Goal: Task Accomplishment & Management: Use online tool/utility

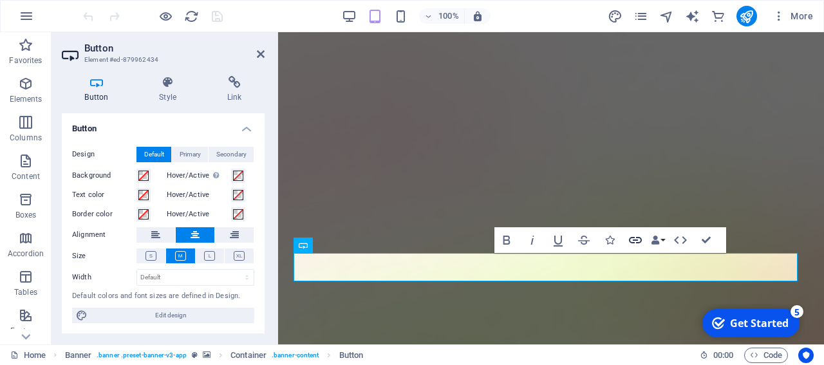
click at [633, 239] on icon "button" at bounding box center [635, 239] width 15 height 15
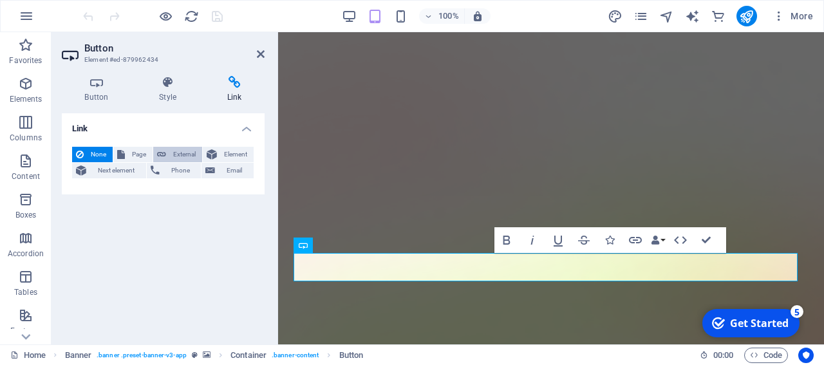
click at [180, 150] on span "External" at bounding box center [184, 154] width 28 height 15
select select "blank"
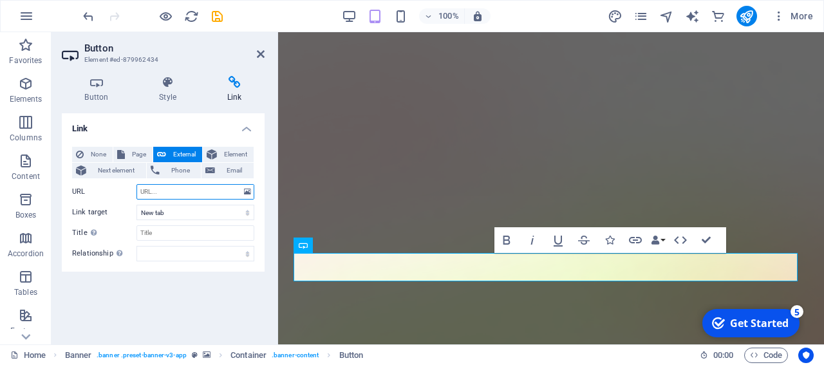
paste input "195.88.211.140"
paste input "[URL][PERSON_NAME][DOMAIN_NAME]"
type input "[URL][PERSON_NAME][DOMAIN_NAME]"
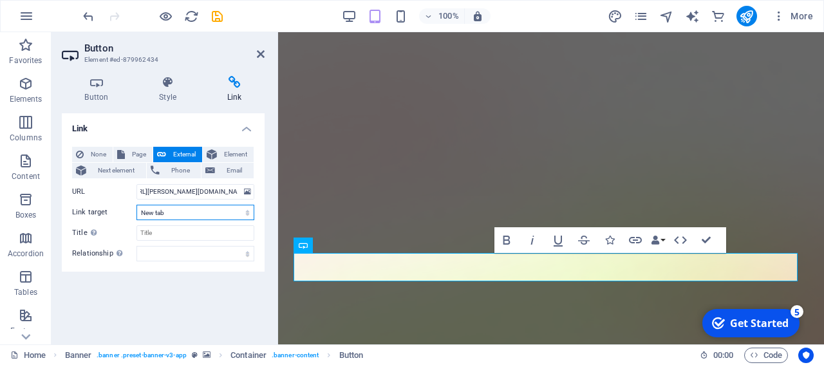
click at [212, 213] on select "New tab Same tab Overlay" at bounding box center [196, 212] width 118 height 15
click at [190, 308] on div "Link None Page External Element Next element Phone Email Page Home Features Pri…" at bounding box center [163, 223] width 203 height 221
select select "external"
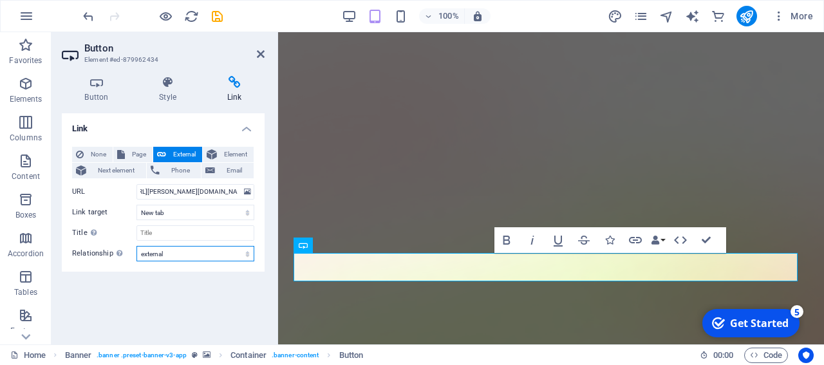
click option "external" at bounding box center [0, 0] width 0 height 0
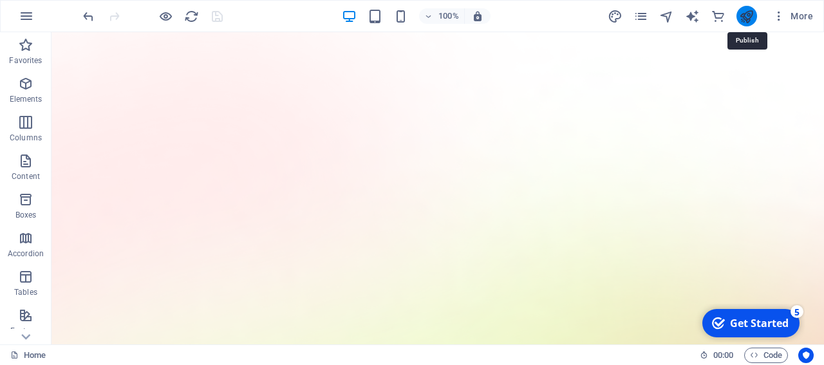
click at [0, 0] on icon "publish" at bounding box center [0, 0] width 0 height 0
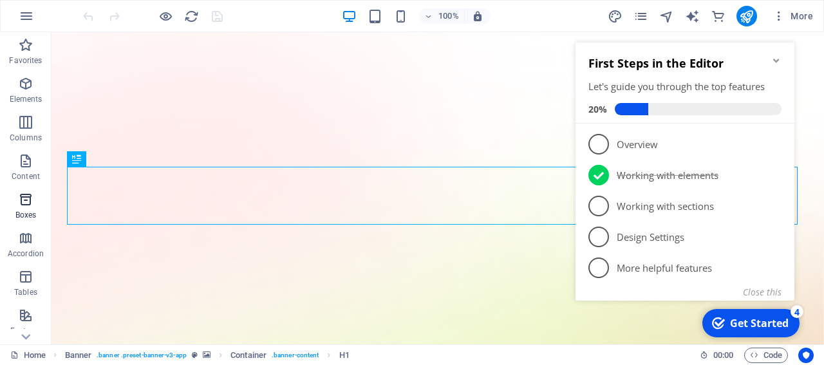
click at [30, 198] on icon "button" at bounding box center [25, 199] width 15 height 15
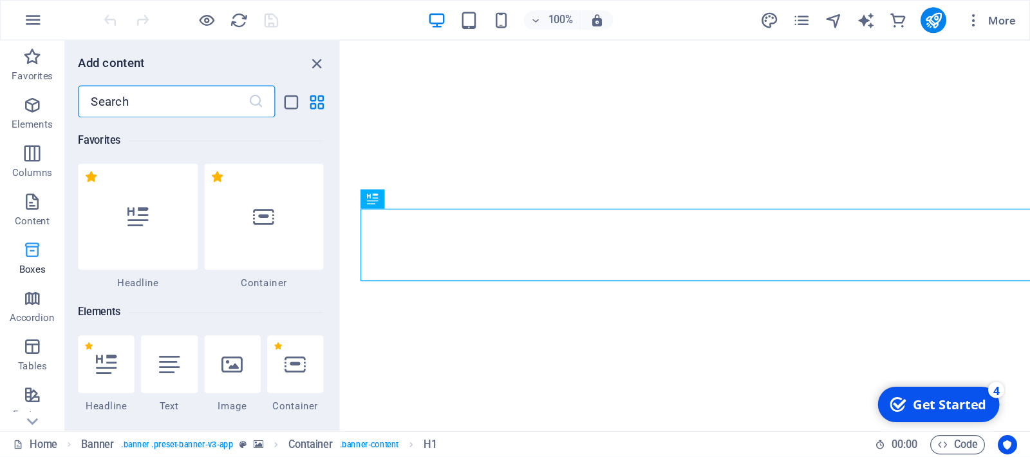
scroll to position [3551, 0]
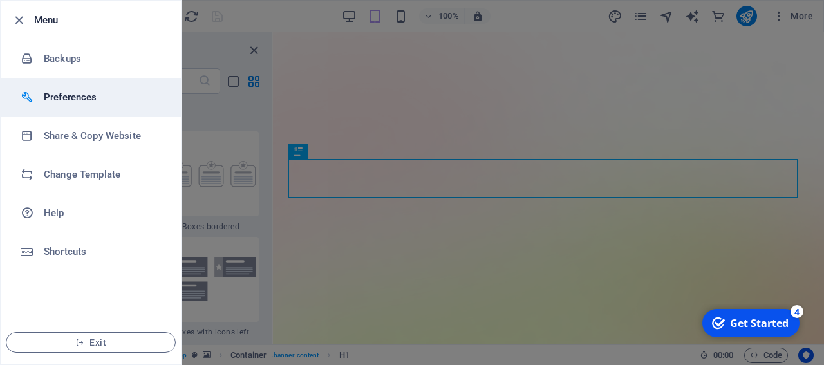
click at [68, 101] on h6 "Preferences" at bounding box center [103, 97] width 119 height 15
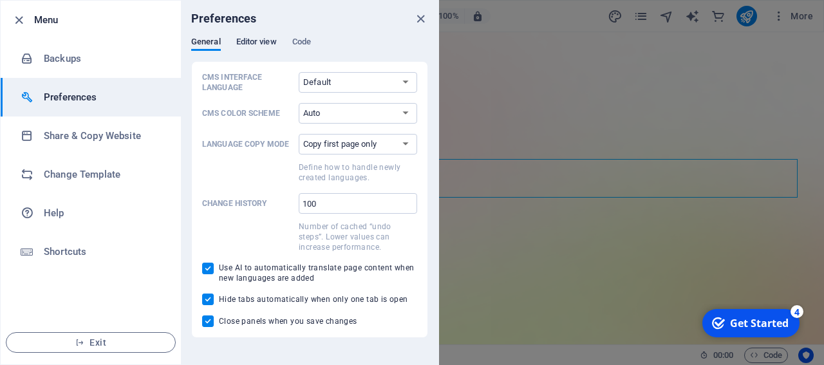
click at [257, 48] on span "Editor view" at bounding box center [256, 43] width 41 height 18
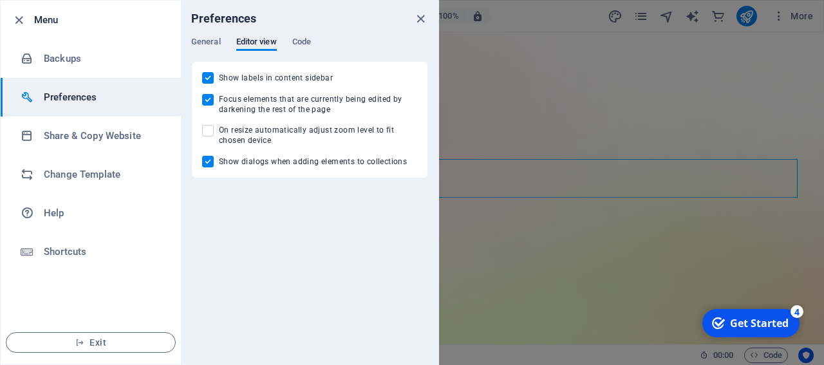
click at [314, 41] on div "General Editor view Code" at bounding box center [309, 49] width 237 height 24
click at [308, 43] on span "Code" at bounding box center [301, 43] width 19 height 18
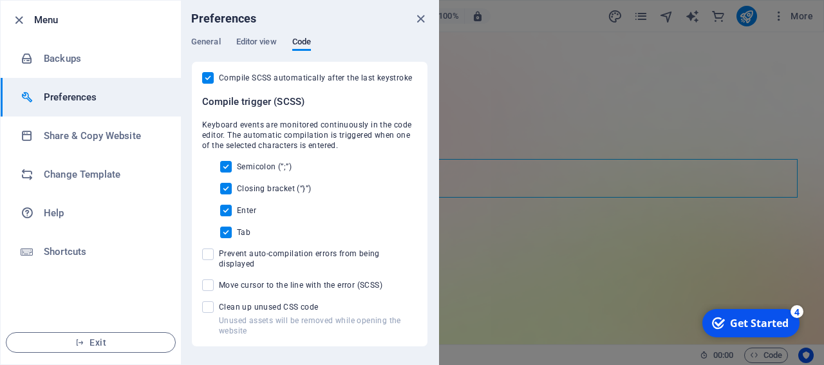
click at [222, 252] on span "Prevent auto-compilation errors from being displayed" at bounding box center [318, 259] width 198 height 21
click at [219, 252] on input "Prevent auto-compilation errors from being displayed" at bounding box center [210, 255] width 17 height 12
checkbox input "true"
click at [213, 279] on span at bounding box center [208, 285] width 12 height 12
click at [213, 279] on input "Move cursor to the line with the error (SCSS)" at bounding box center [210, 285] width 17 height 12
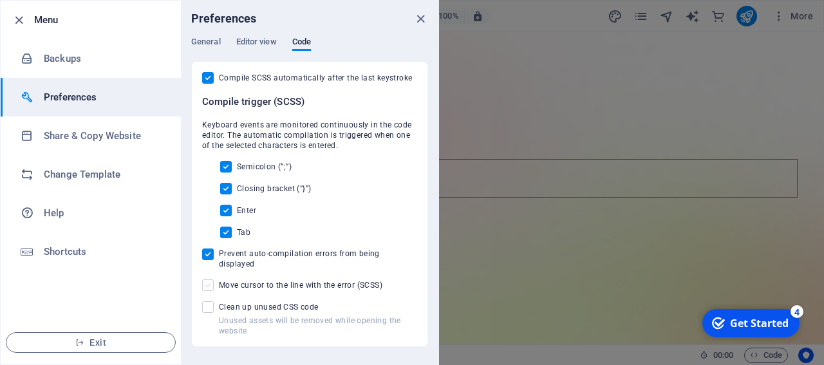
checkbox input "true"
click at [207, 301] on span at bounding box center [208, 307] width 12 height 12
click at [207, 301] on input "Unused assets will be removed while opening the website Clean up unused CSS code" at bounding box center [210, 307] width 17 height 12
checkbox input "true"
click at [256, 47] on span "Editor view" at bounding box center [256, 43] width 41 height 18
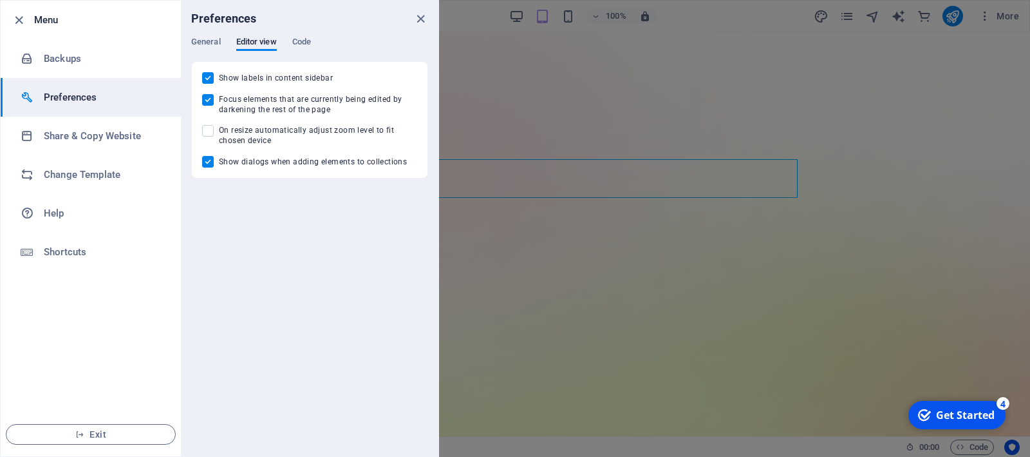
scroll to position [7101, 0]
click at [421, 21] on icon "close" at bounding box center [420, 19] width 15 height 15
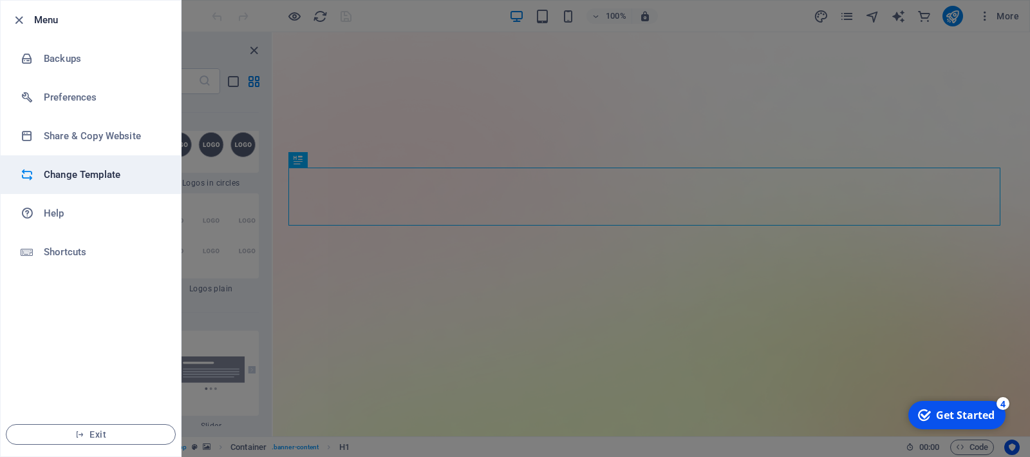
click at [77, 174] on h6 "Change Template" at bounding box center [103, 174] width 119 height 15
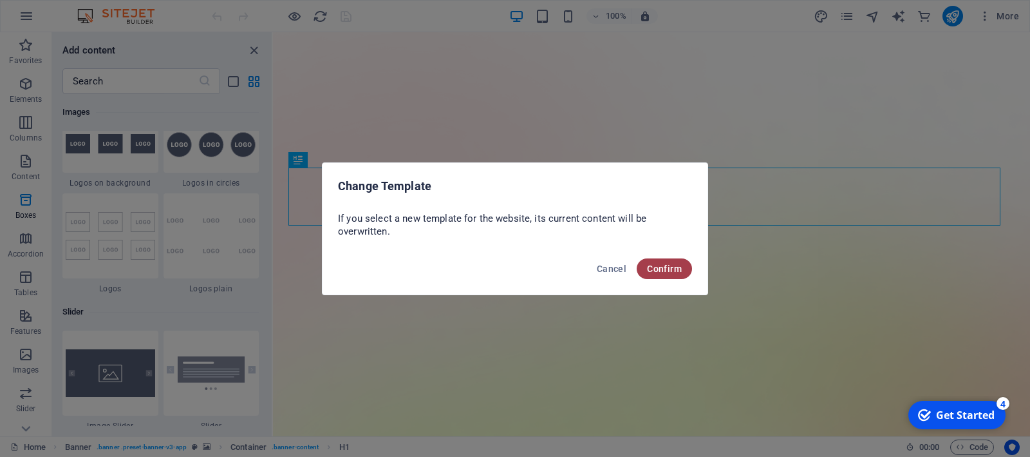
click at [674, 270] on span "Confirm" at bounding box center [664, 268] width 35 height 10
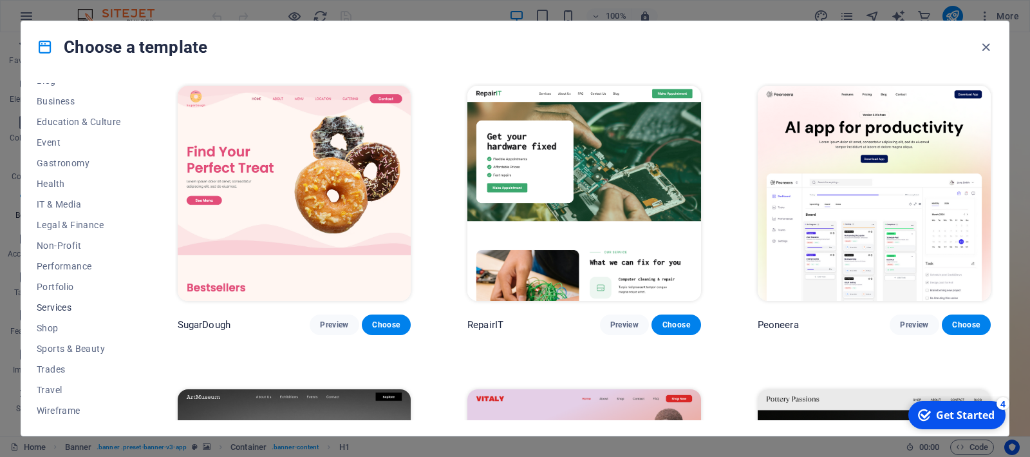
scroll to position [0, 0]
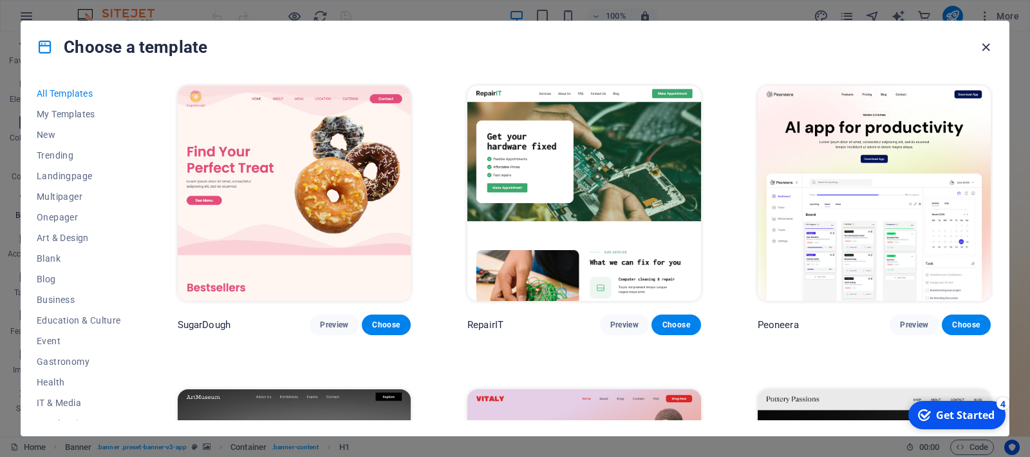
click at [824, 49] on icon "button" at bounding box center [986, 47] width 15 height 15
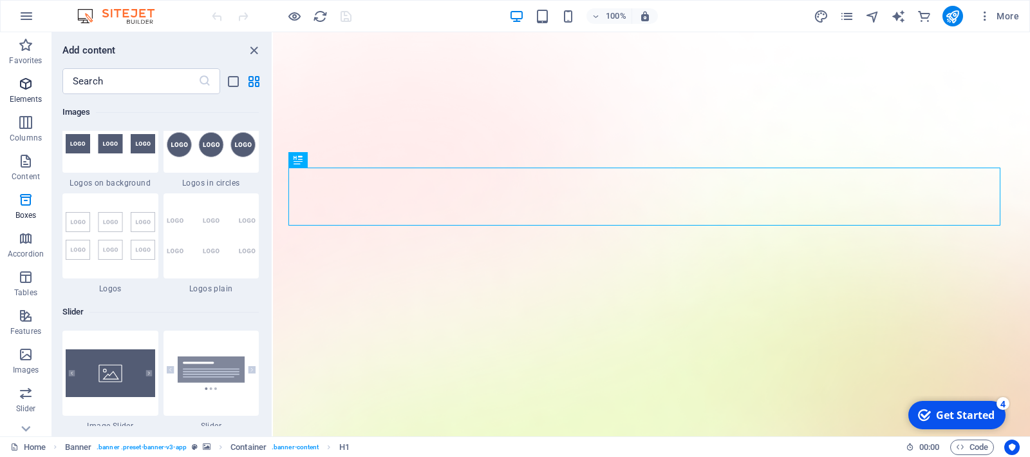
click at [20, 91] on icon "button" at bounding box center [25, 83] width 15 height 15
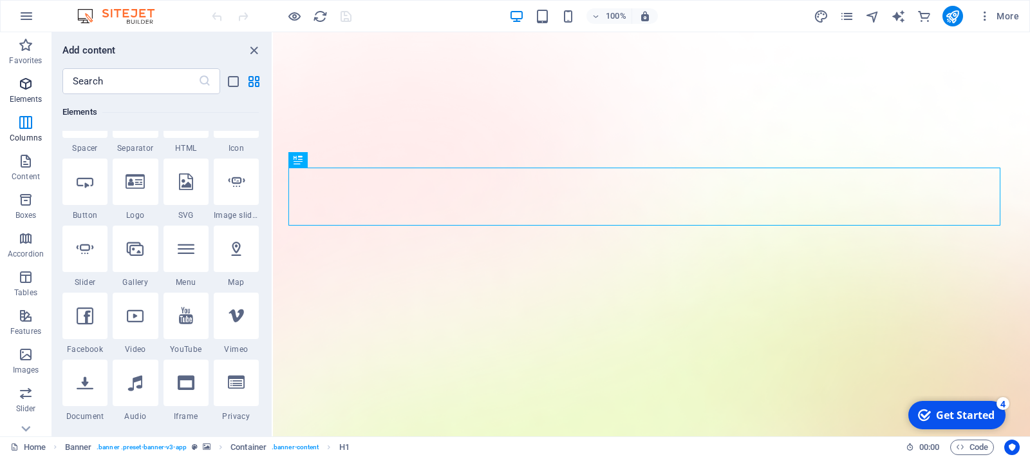
scroll to position [242, 0]
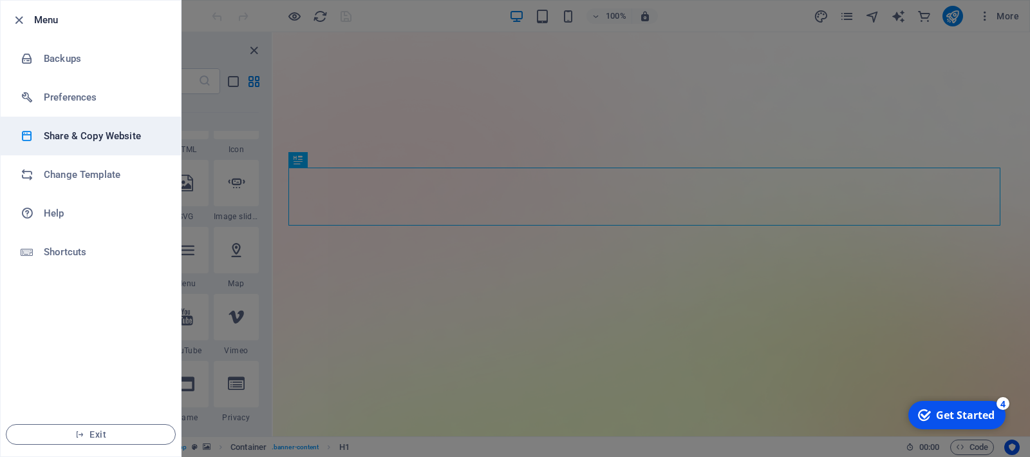
click at [91, 138] on h6 "Share & Copy Website" at bounding box center [103, 135] width 119 height 15
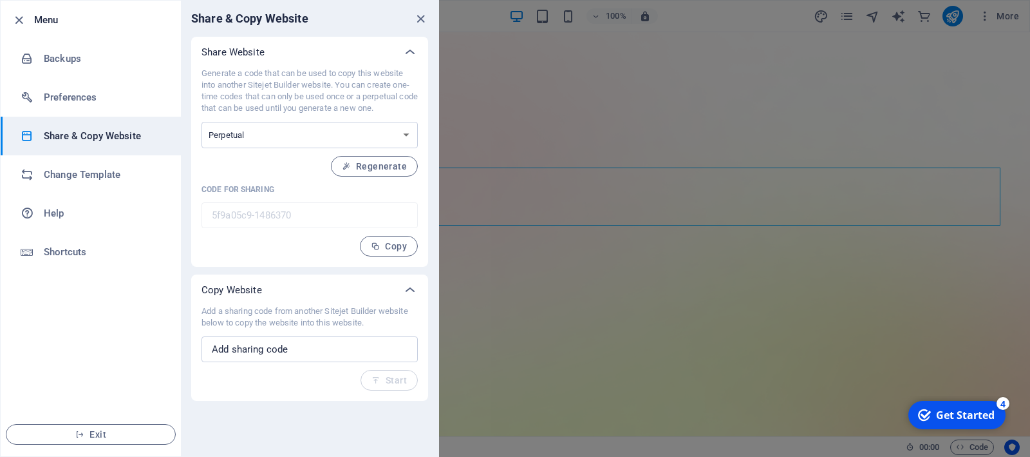
click at [824, 364] on div at bounding box center [515, 228] width 1030 height 457
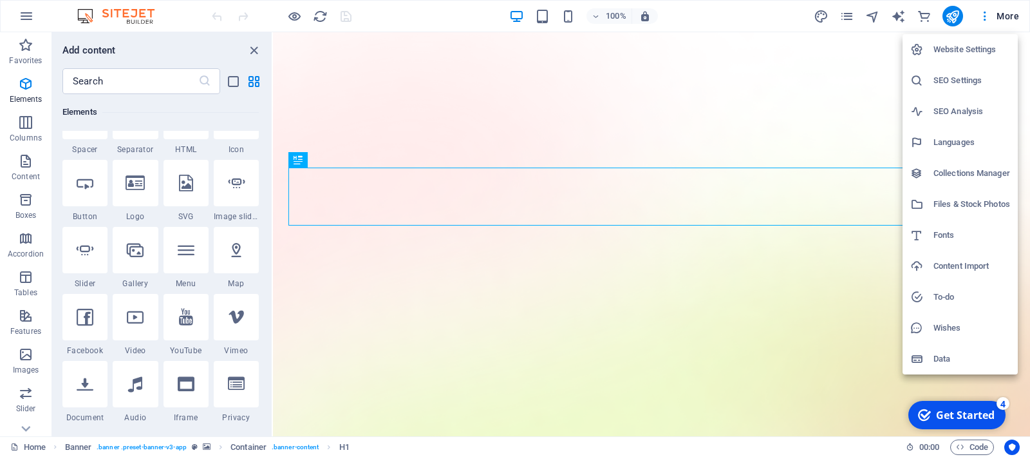
click at [824, 265] on h6 "Content Import" at bounding box center [972, 265] width 77 height 15
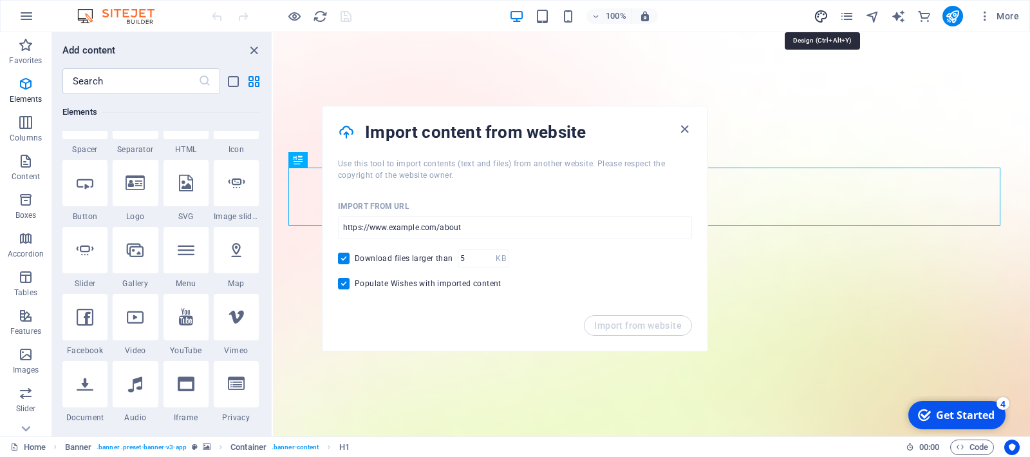
select select "600"
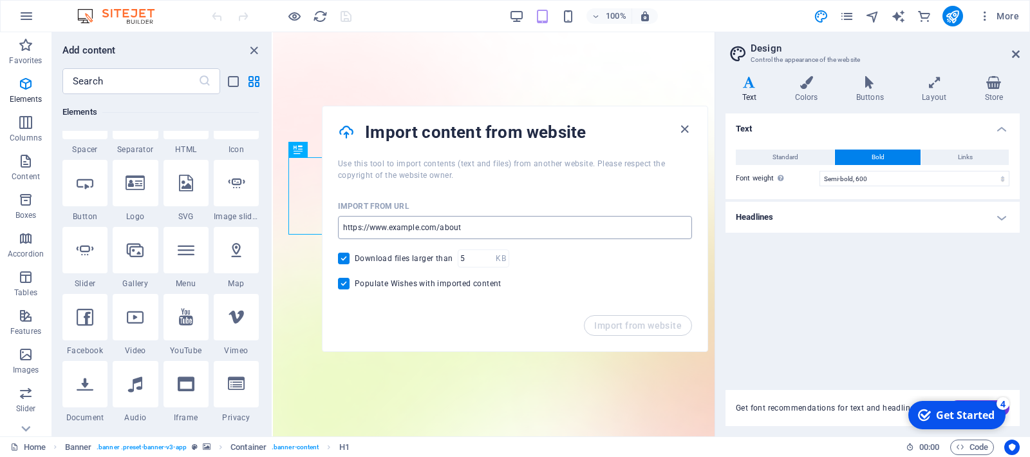
click at [472, 225] on input "url" at bounding box center [515, 227] width 354 height 23
paste input "[URL][PERSON_NAME][DOMAIN_NAME]"
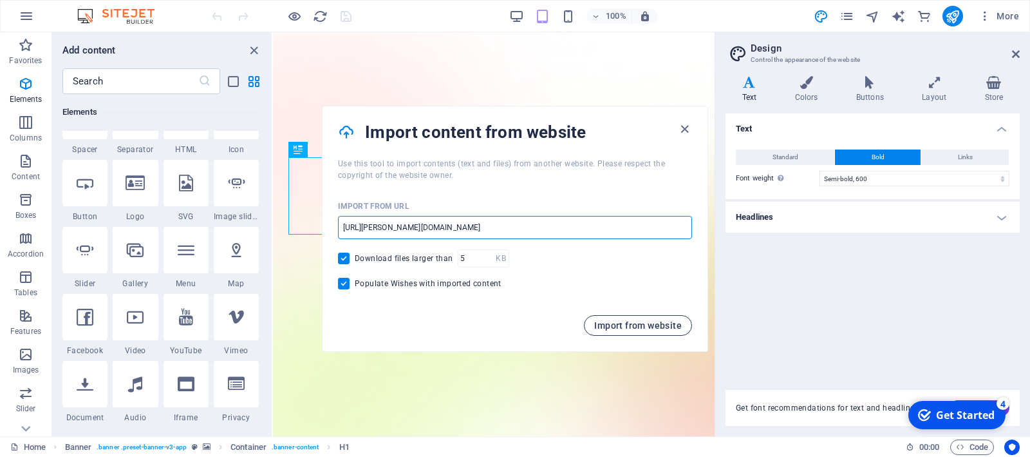
type input "[URL][PERSON_NAME][DOMAIN_NAME]"
click at [645, 319] on button "Import from website" at bounding box center [638, 325] width 108 height 21
